Goal: Task Accomplishment & Management: Complete application form

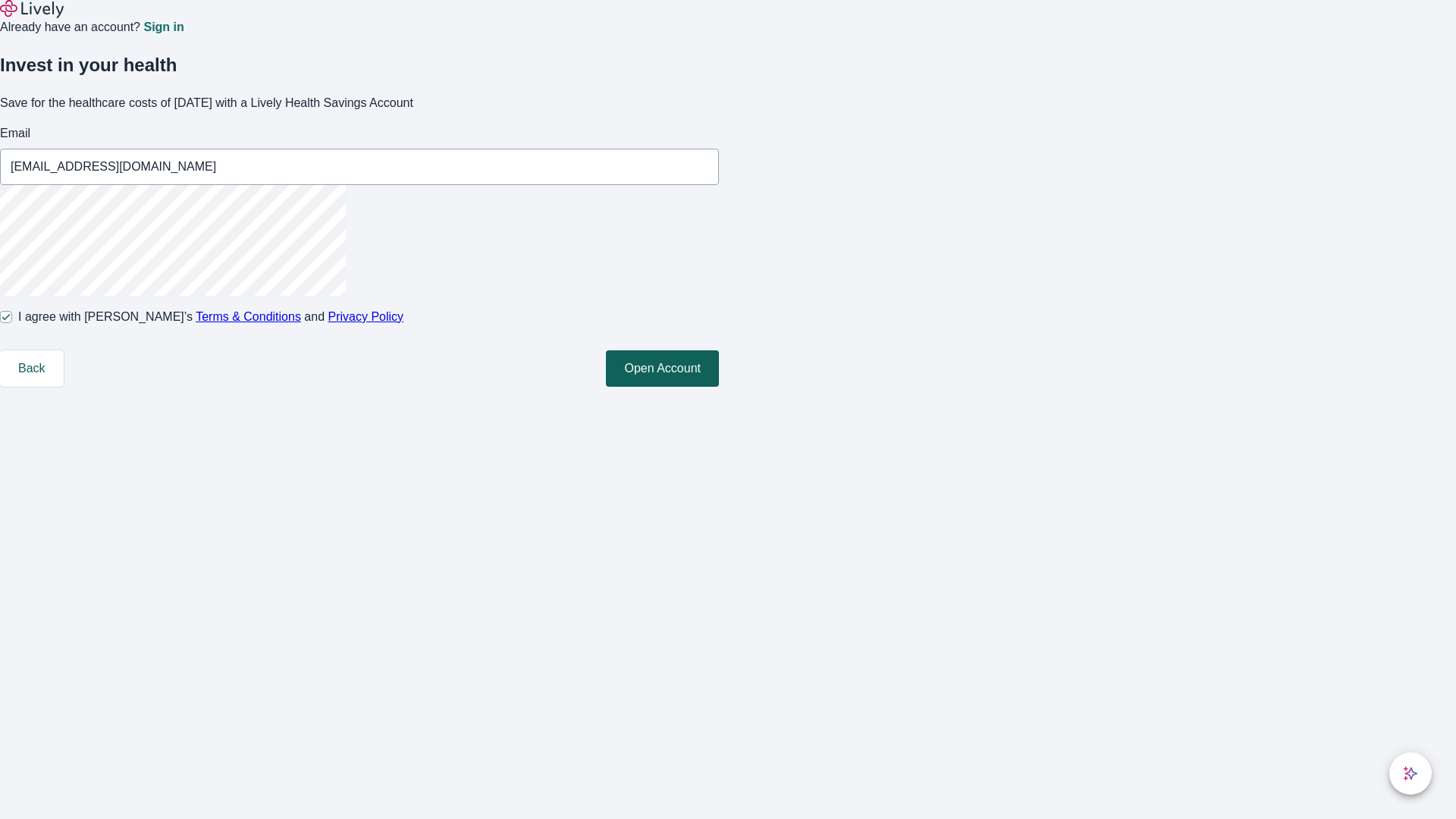
click at [719, 387] on button "Open Account" at bounding box center [662, 368] width 113 height 37
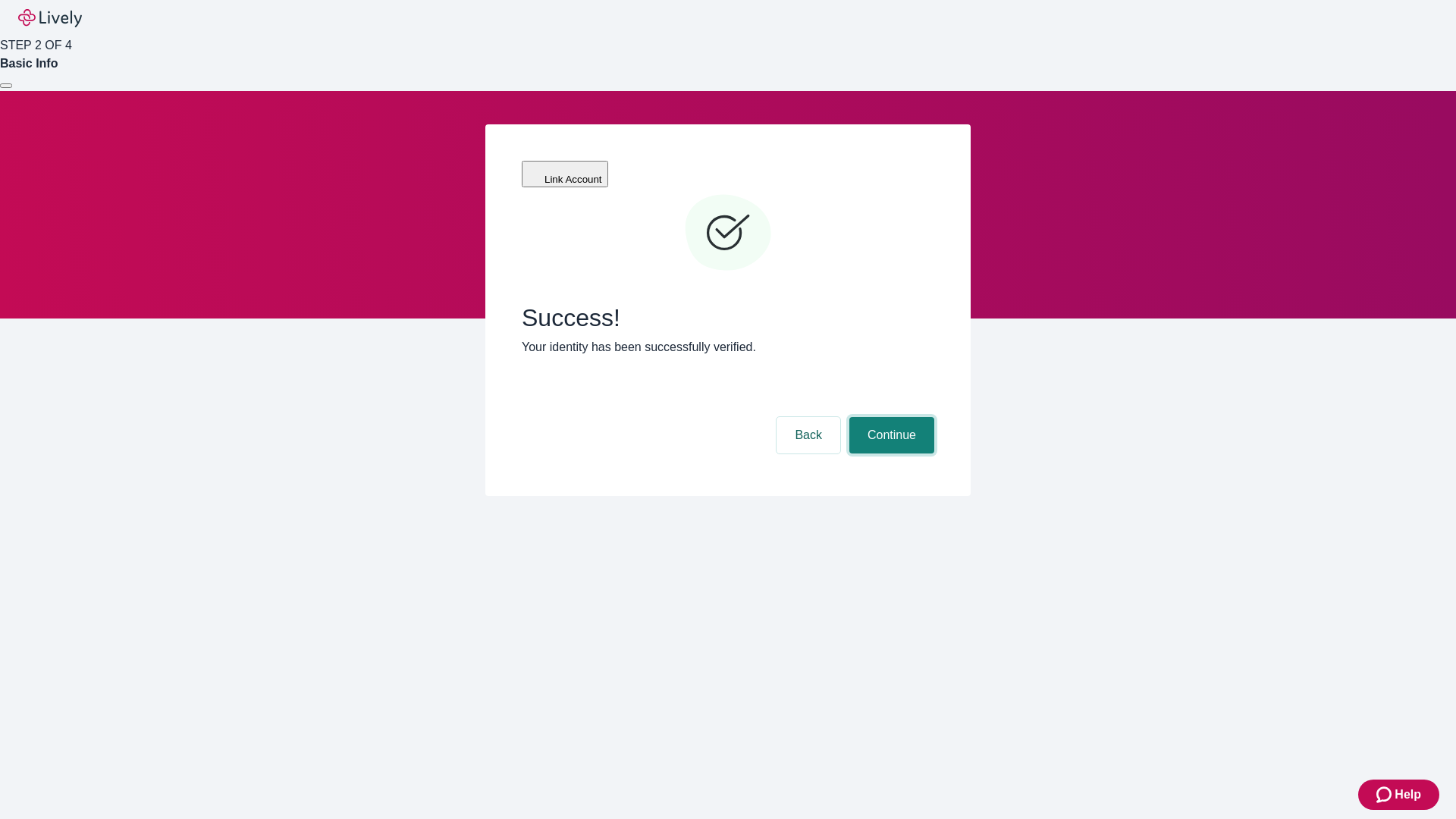
click at [889, 417] on button "Continue" at bounding box center [892, 435] width 85 height 37
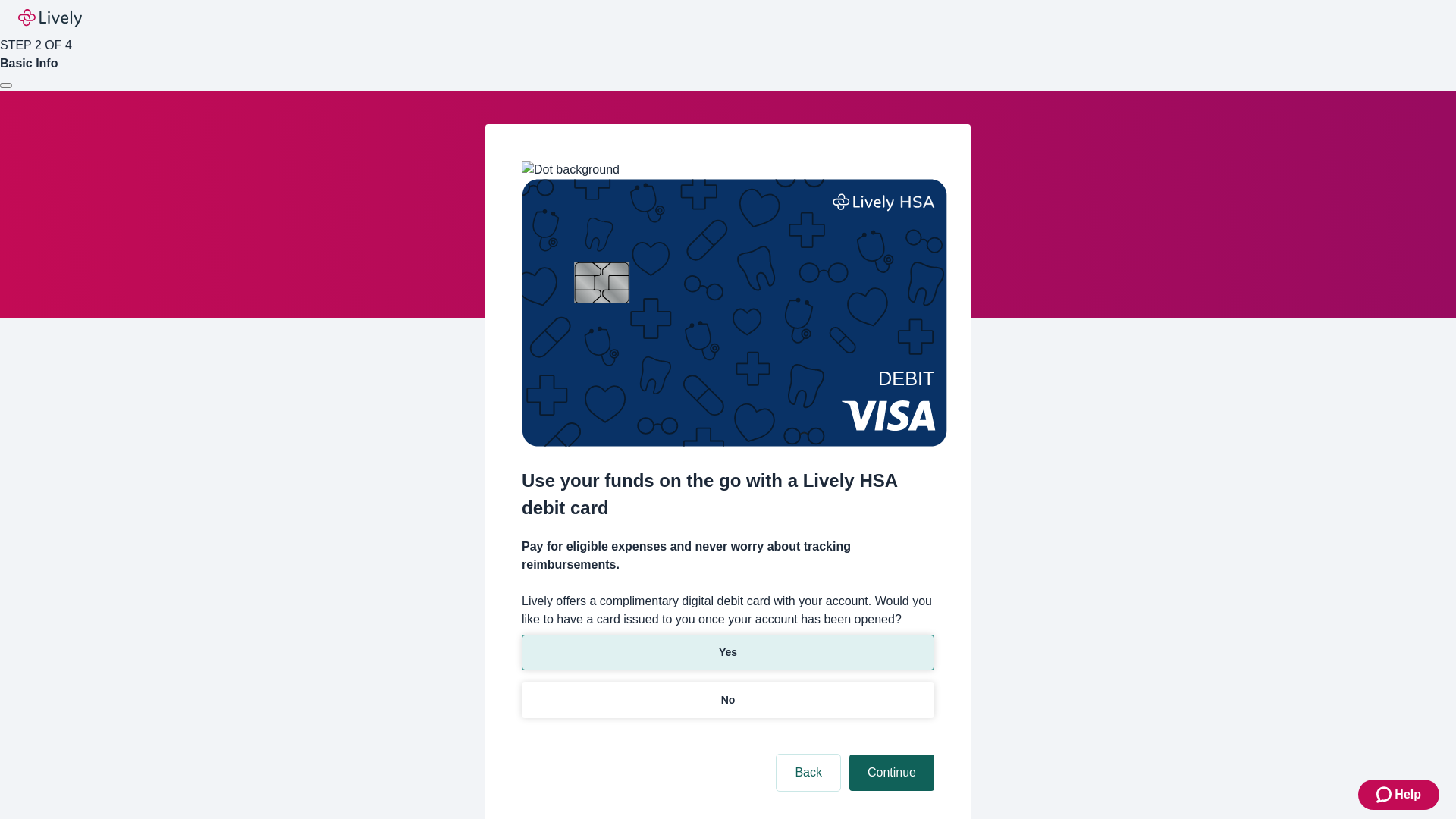
click at [727, 645] on p "Yes" at bounding box center [727, 652] width 18 height 16
click at [889, 754] on button "Continue" at bounding box center [892, 772] width 85 height 37
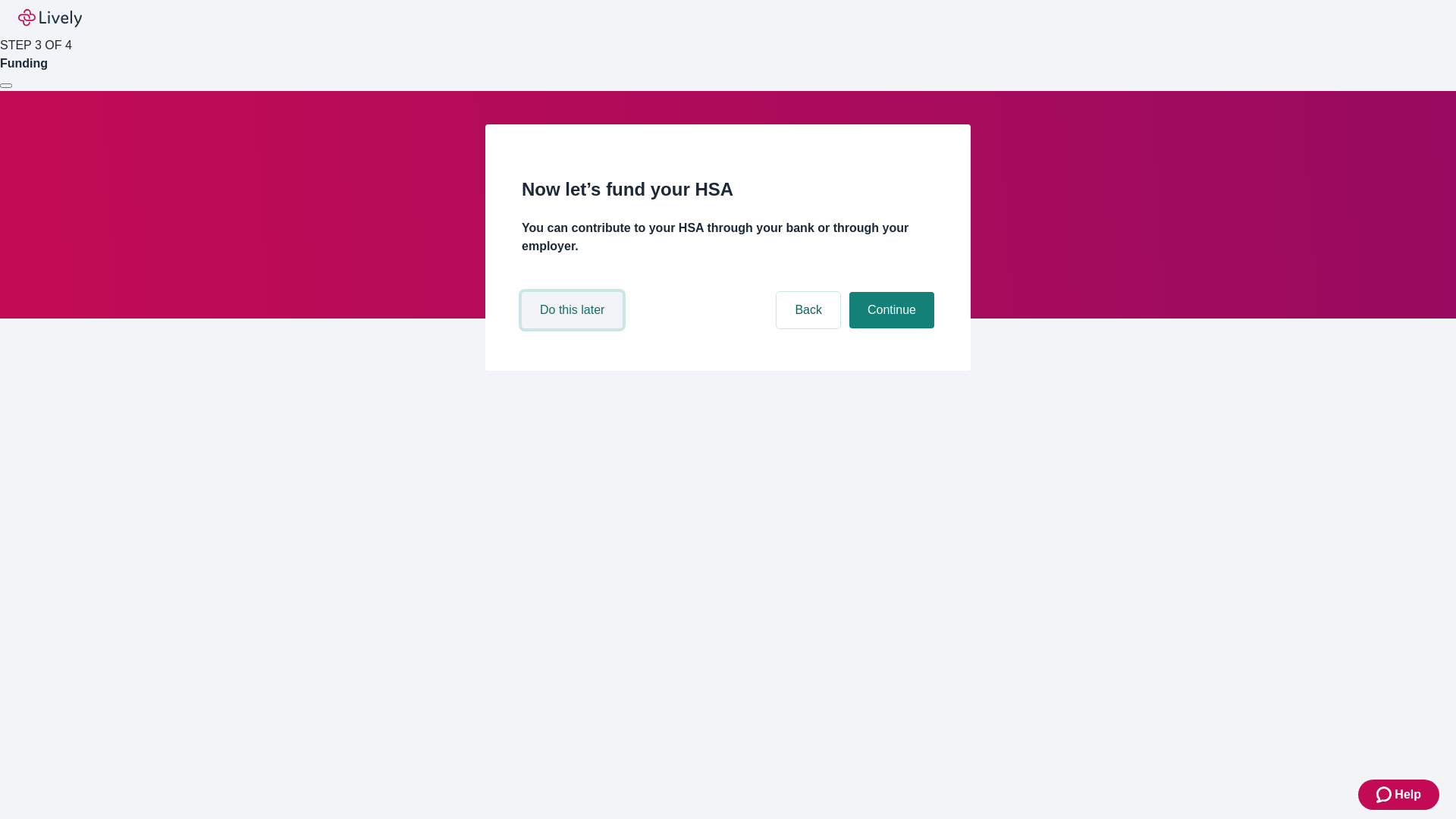
click at [574, 329] on button "Do this later" at bounding box center [572, 310] width 101 height 37
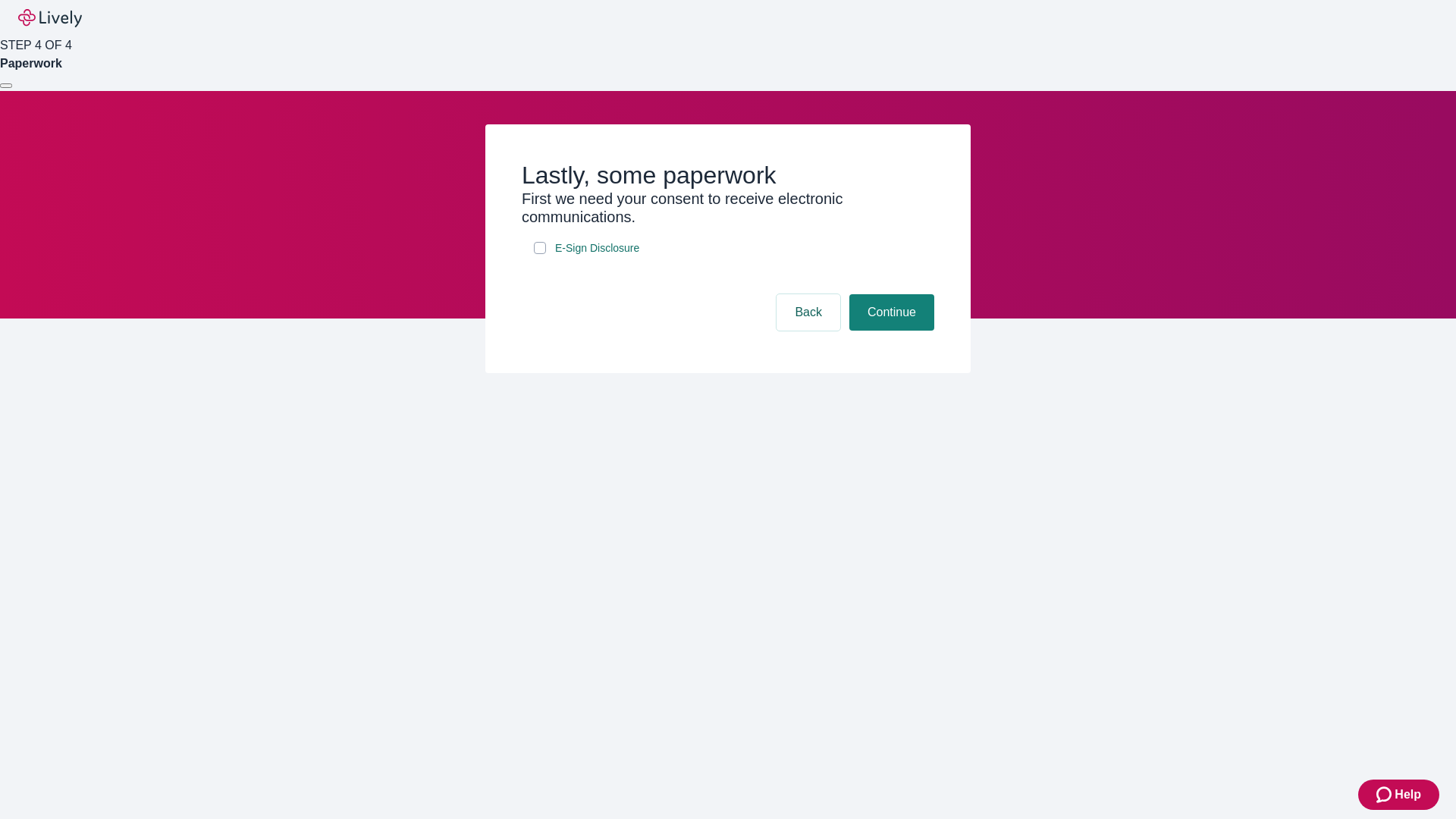
click at [540, 254] on input "E-Sign Disclosure" at bounding box center [539, 248] width 12 height 12
checkbox input "true"
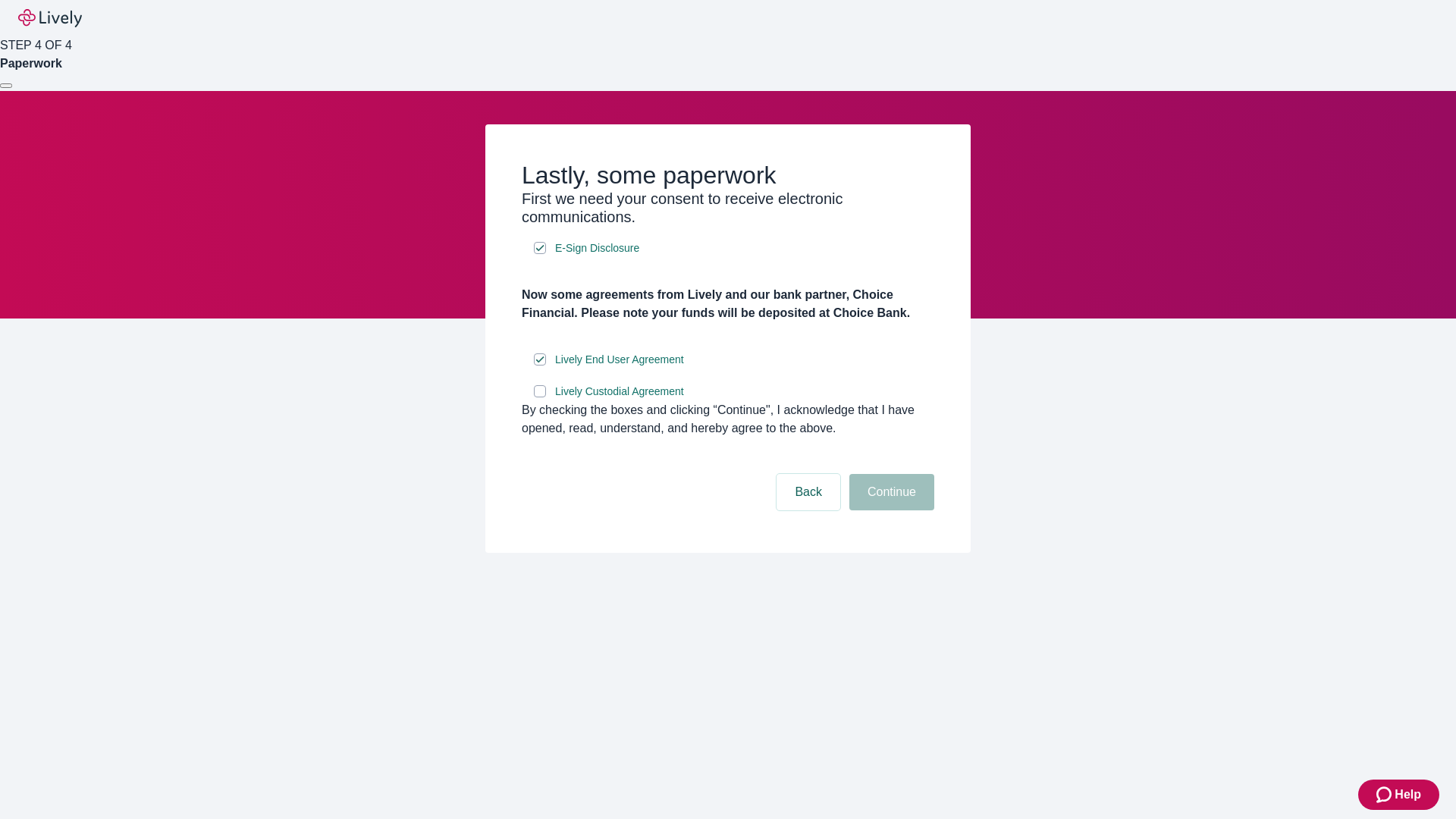
click at [540, 398] on input "Lively Custodial Agreement" at bounding box center [539, 391] width 12 height 12
checkbox input "true"
click at [889, 511] on button "Continue" at bounding box center [892, 492] width 85 height 37
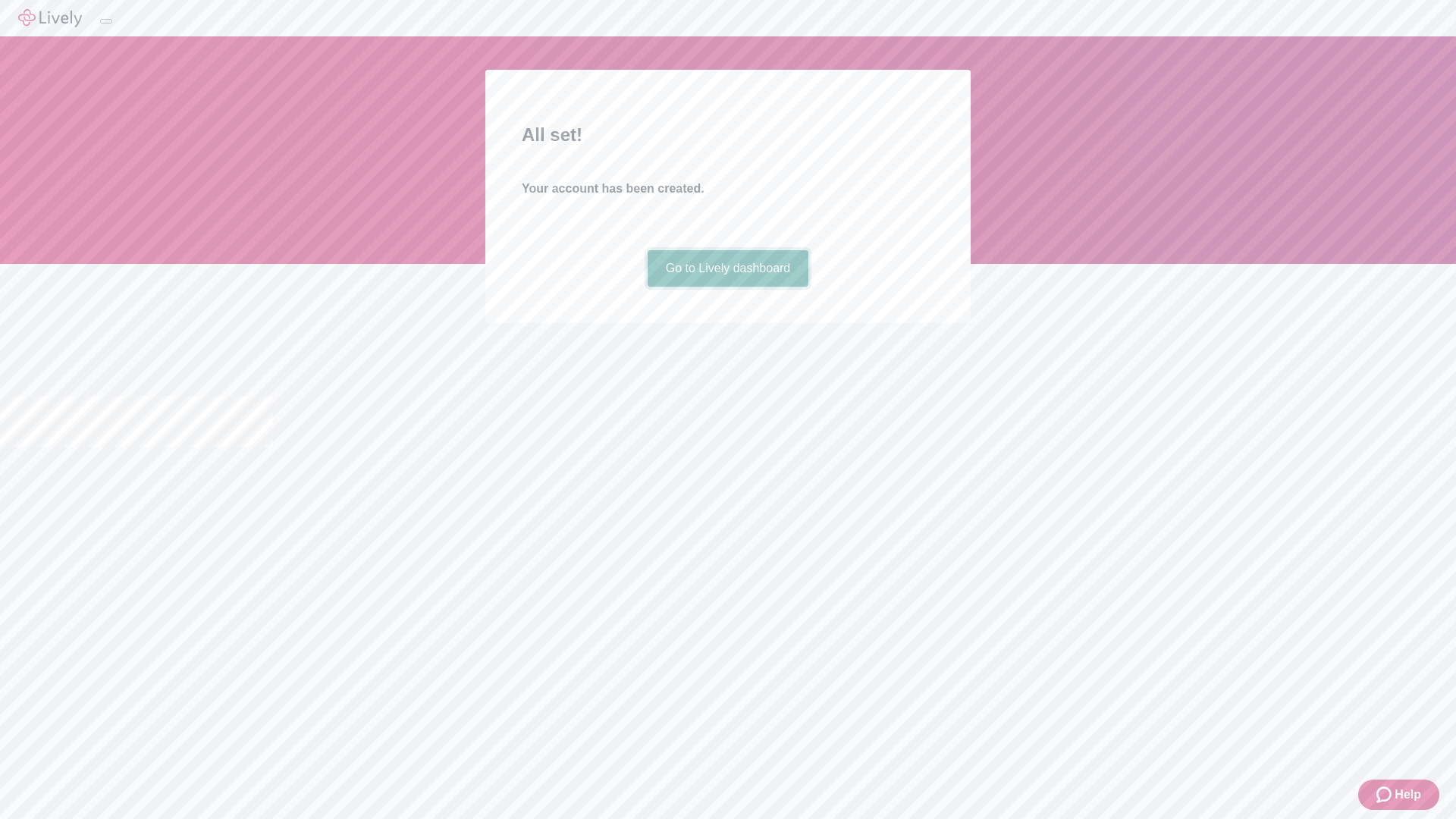
click at [727, 286] on link "Go to Lively dashboard" at bounding box center [728, 268] width 161 height 37
